Goal: Task Accomplishment & Management: Use online tool/utility

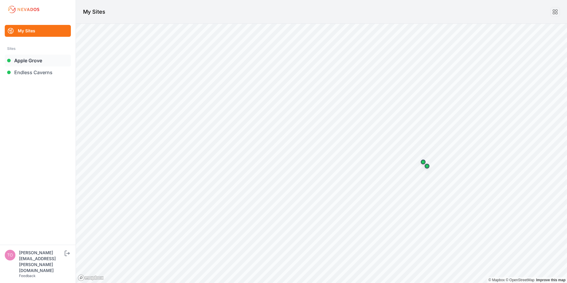
click at [23, 60] on link "Apple Grove" at bounding box center [38, 61] width 66 height 12
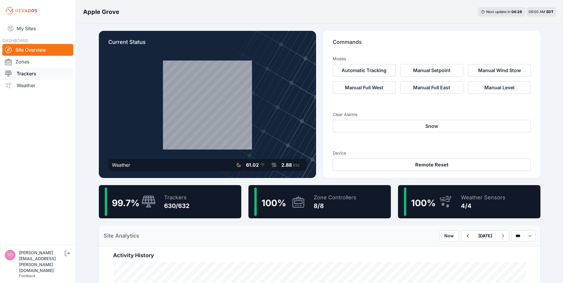
click at [21, 74] on link "Trackers" at bounding box center [37, 74] width 71 height 12
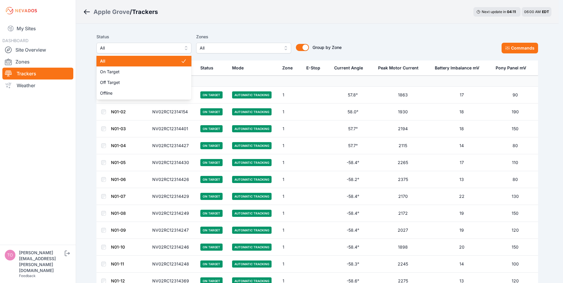
click at [150, 48] on span "All" at bounding box center [140, 48] width 80 height 7
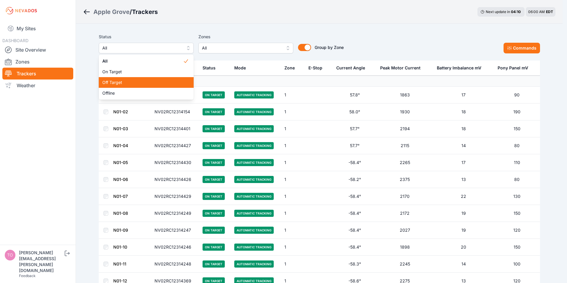
click at [116, 82] on span "Off Target" at bounding box center [142, 83] width 81 height 6
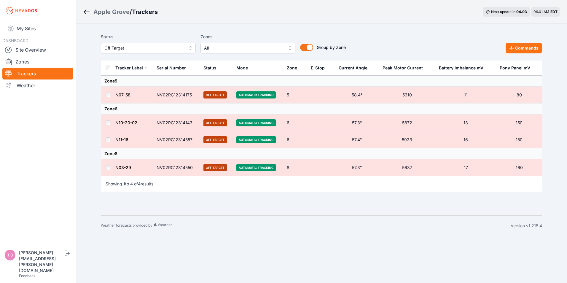
click at [107, 171] on td at bounding box center [108, 167] width 14 height 17
click at [516, 50] on button "Commands" at bounding box center [524, 48] width 37 height 11
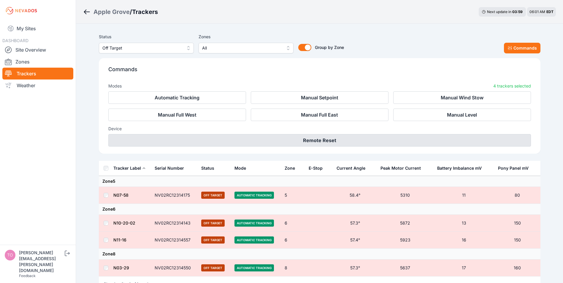
click at [328, 137] on button "Remote Reset" at bounding box center [319, 140] width 423 height 12
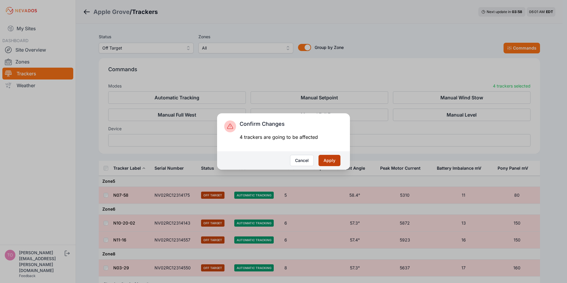
click at [331, 159] on button "Apply" at bounding box center [330, 160] width 22 height 11
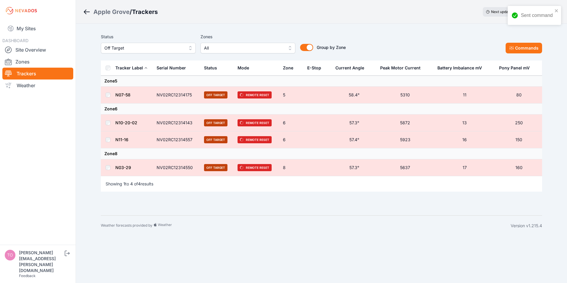
click at [147, 49] on span "Off Target" at bounding box center [144, 48] width 80 height 7
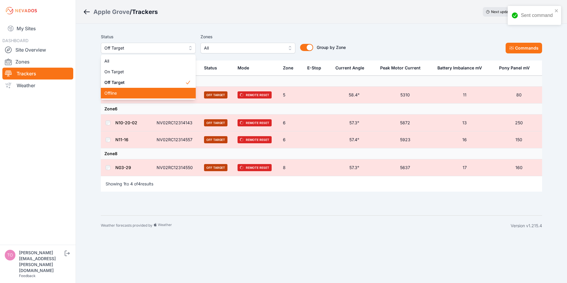
click at [109, 93] on span "Offline" at bounding box center [144, 93] width 81 height 6
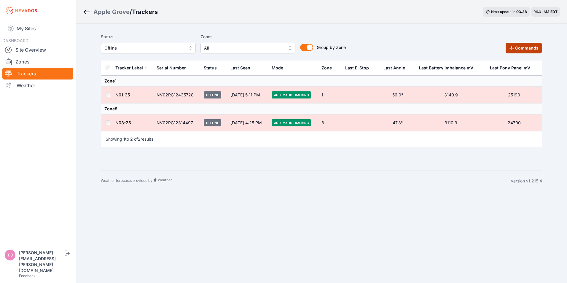
click at [527, 46] on button "Commands" at bounding box center [524, 48] width 37 height 11
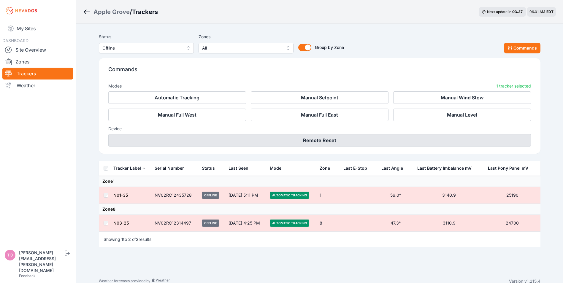
click at [320, 137] on button "Remote Reset" at bounding box center [319, 140] width 423 height 12
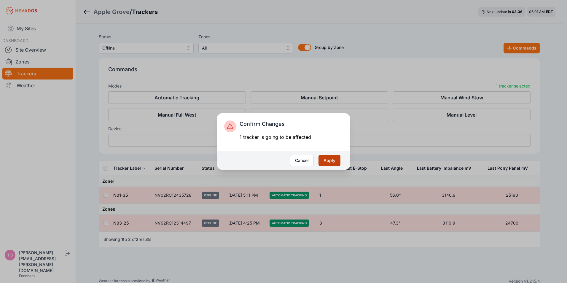
click at [332, 163] on button "Apply" at bounding box center [330, 160] width 22 height 11
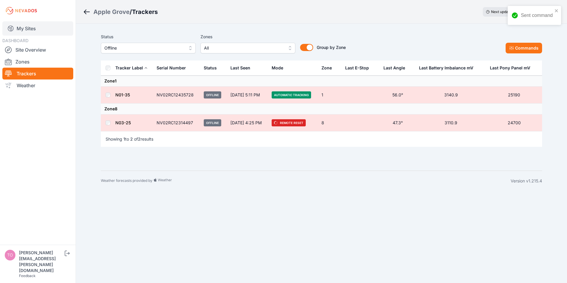
click at [24, 30] on link "My Sites" at bounding box center [37, 28] width 71 height 14
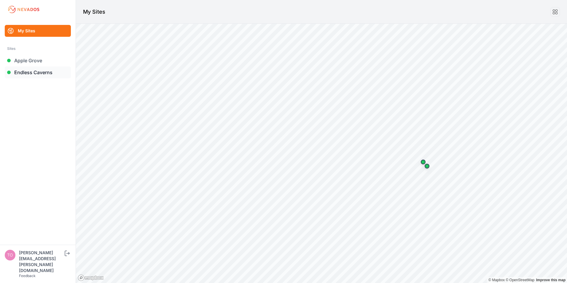
click at [22, 73] on link "Endless Caverns" at bounding box center [38, 72] width 66 height 12
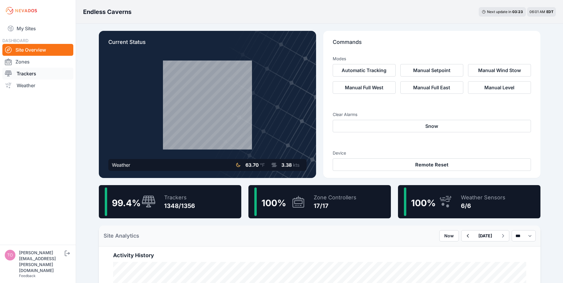
click at [21, 73] on link "Trackers" at bounding box center [37, 74] width 71 height 12
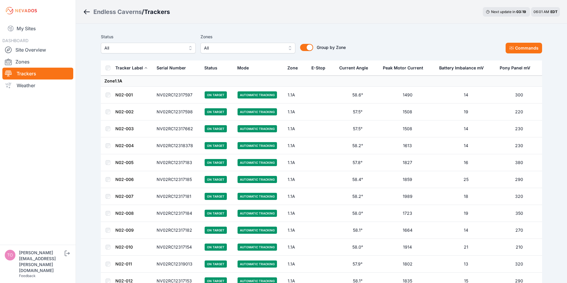
click at [138, 48] on span "All" at bounding box center [144, 48] width 80 height 7
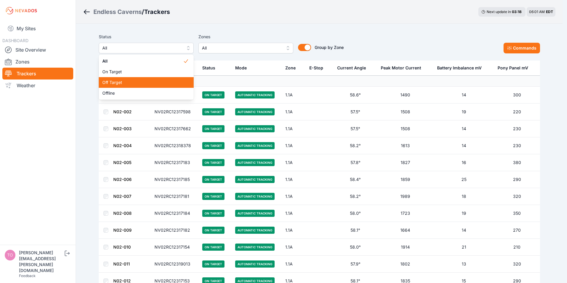
click at [120, 84] on span "Off Target" at bounding box center [142, 83] width 81 height 6
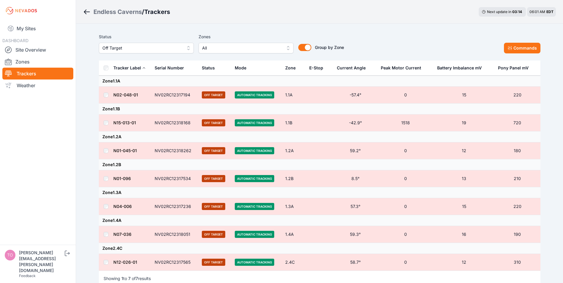
click at [102, 69] on th at bounding box center [106, 68] width 14 height 15
click at [510, 48] on icon at bounding box center [510, 48] width 4 height 4
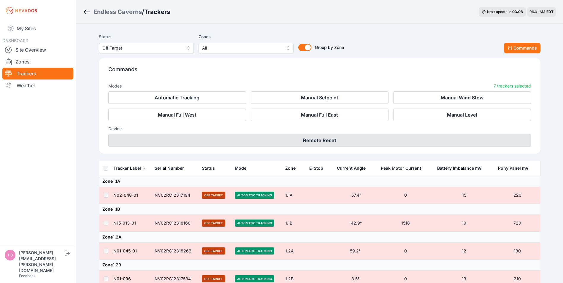
click at [321, 142] on button "Remote Reset" at bounding box center [319, 140] width 423 height 12
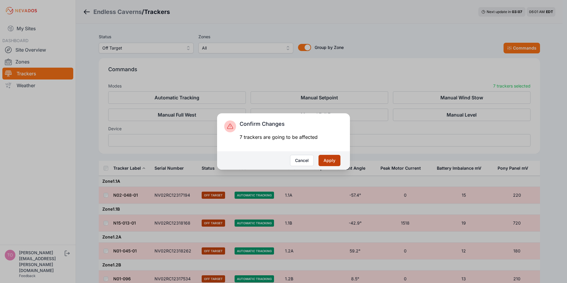
click at [335, 161] on button "Apply" at bounding box center [330, 160] width 22 height 11
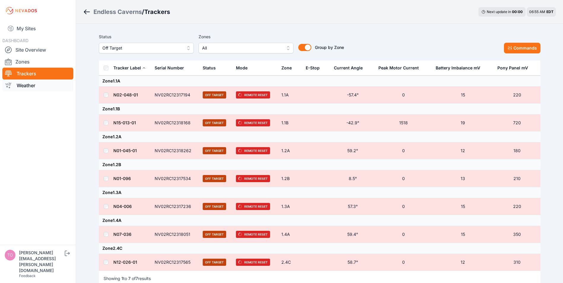
click at [25, 84] on link "Weather" at bounding box center [37, 86] width 71 height 12
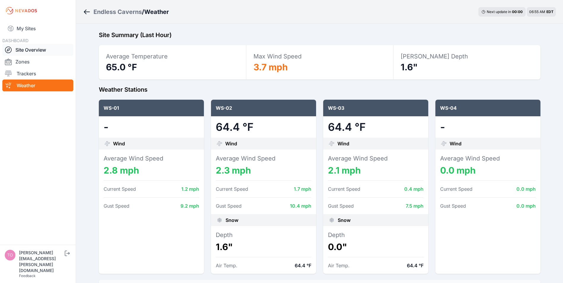
click at [15, 51] on link "Site Overview" at bounding box center [37, 50] width 71 height 12
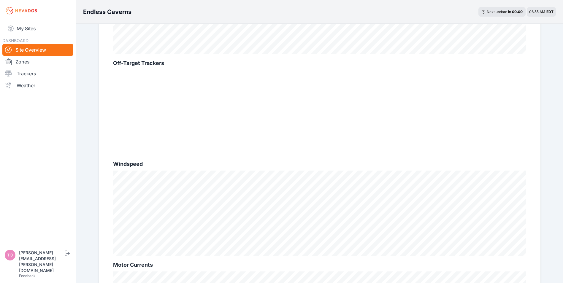
scroll to position [255, 0]
